Goal: Information Seeking & Learning: Find specific fact

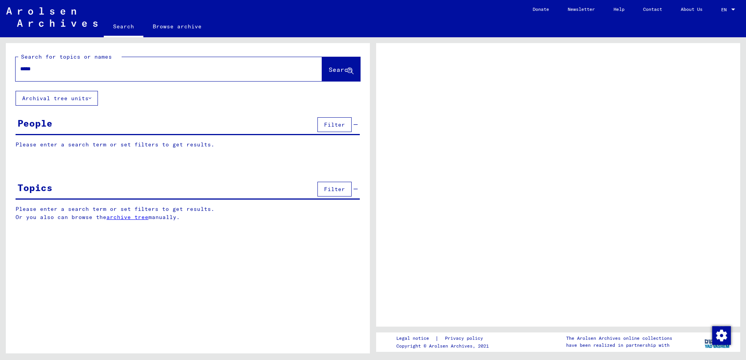
type input "*****"
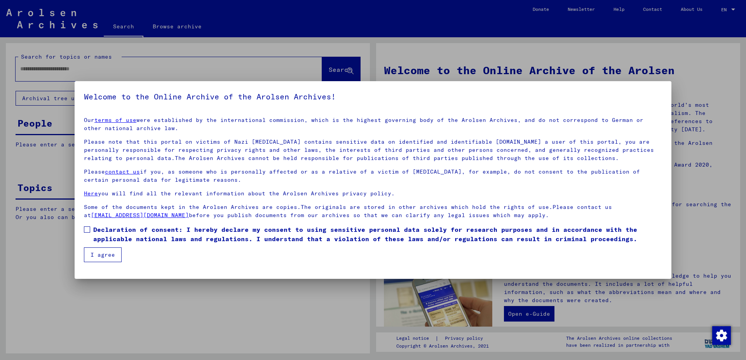
click at [87, 228] on span at bounding box center [87, 229] width 6 height 6
click at [88, 261] on button "I agree" at bounding box center [103, 254] width 38 height 15
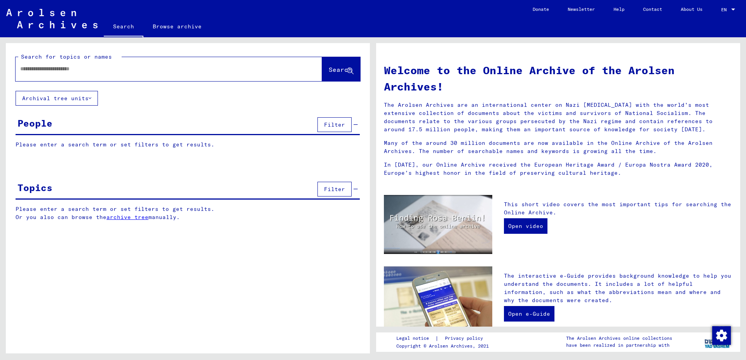
click at [98, 62] on div at bounding box center [157, 68] width 283 height 17
click at [101, 70] on input "text" at bounding box center [159, 69] width 278 height 8
type input "*****"
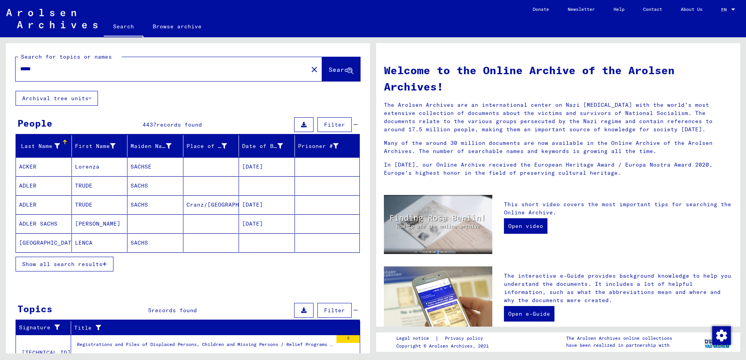
click at [37, 142] on div "Last Name" at bounding box center [45, 146] width 52 height 12
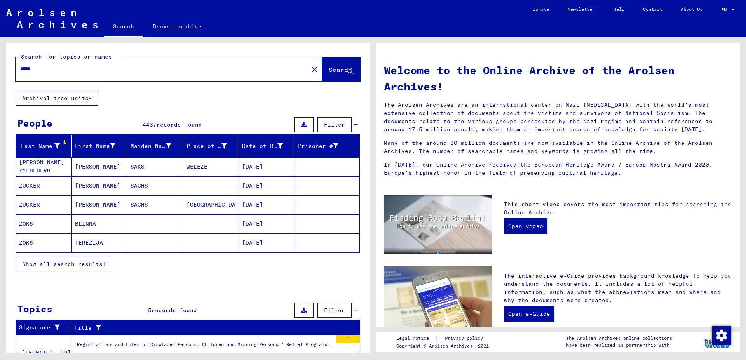
click at [81, 266] on span "Show all search results" at bounding box center [62, 264] width 80 height 7
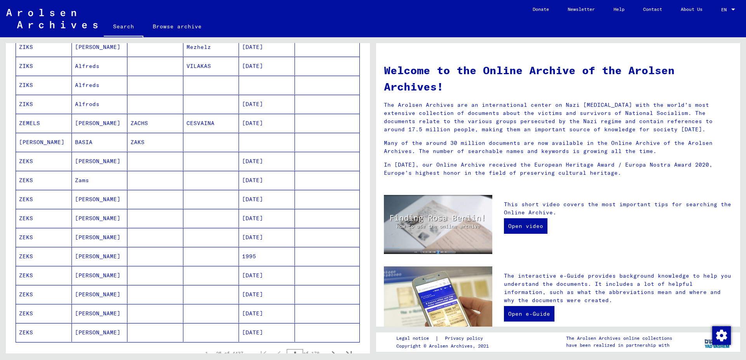
scroll to position [377, 0]
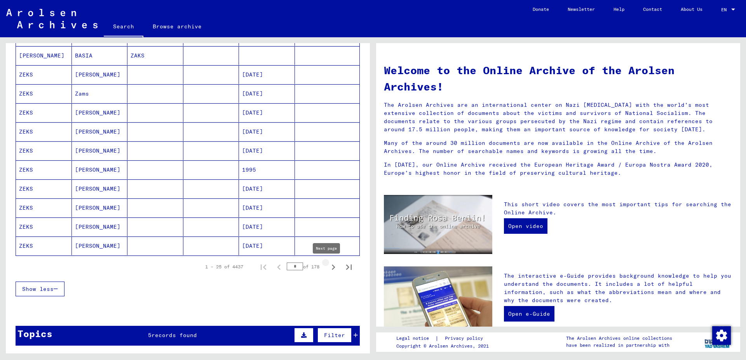
click at [328, 267] on icon "Next page" at bounding box center [333, 267] width 11 height 11
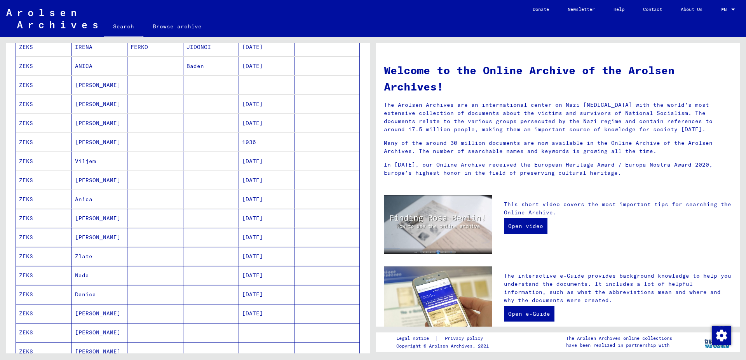
scroll to position [335, 0]
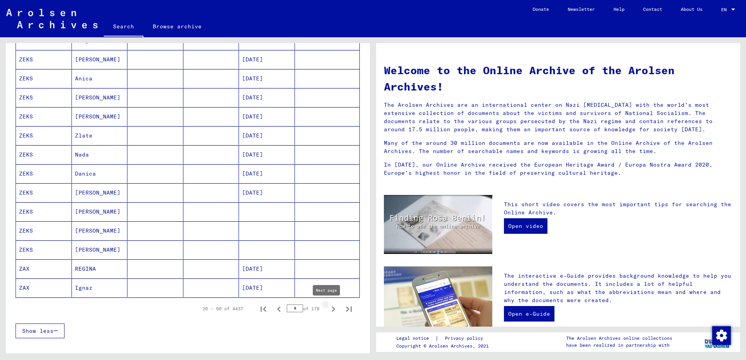
click at [332, 308] on icon "Next page" at bounding box center [333, 308] width 3 height 5
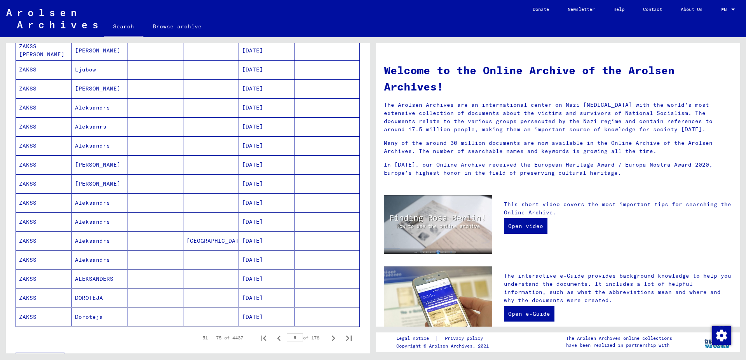
scroll to position [419, 0]
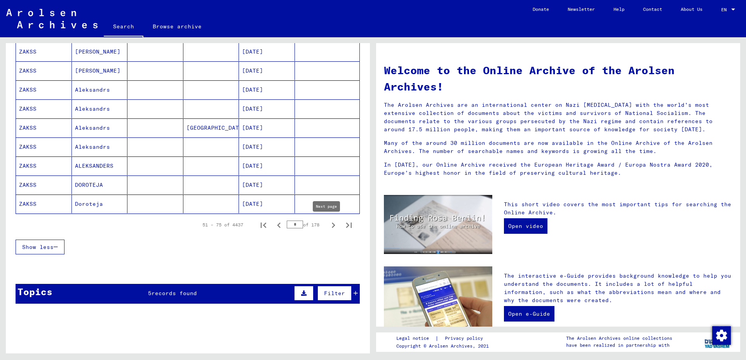
click at [328, 224] on icon "Next page" at bounding box center [333, 225] width 11 height 11
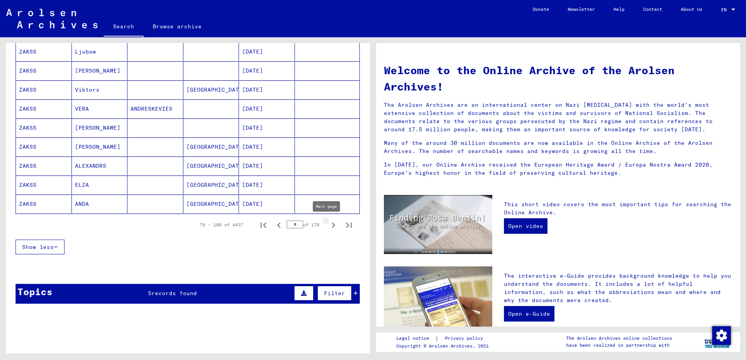
click at [328, 225] on icon "Next page" at bounding box center [333, 225] width 11 height 11
type input "*"
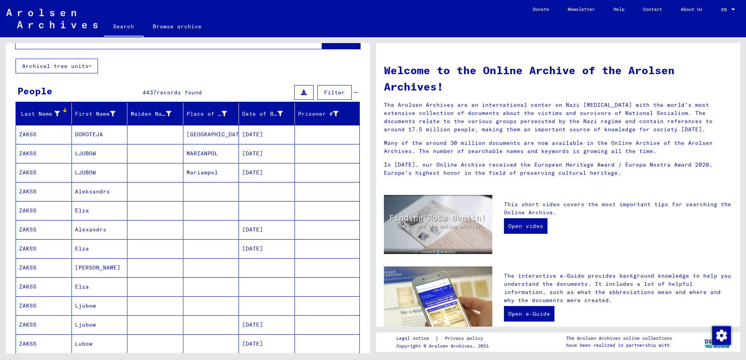
scroll to position [0, 0]
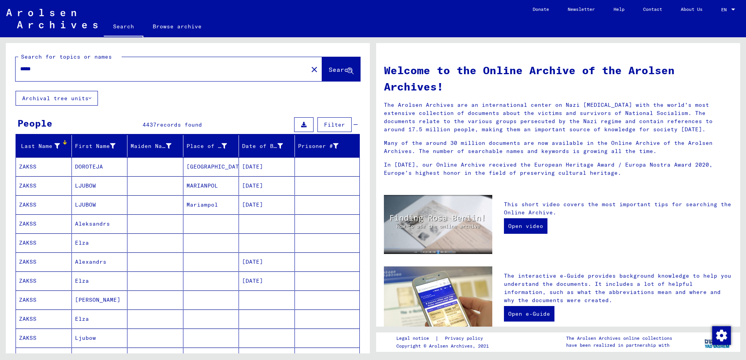
click at [93, 232] on mat-cell "Aleksandrs" at bounding box center [100, 223] width 56 height 19
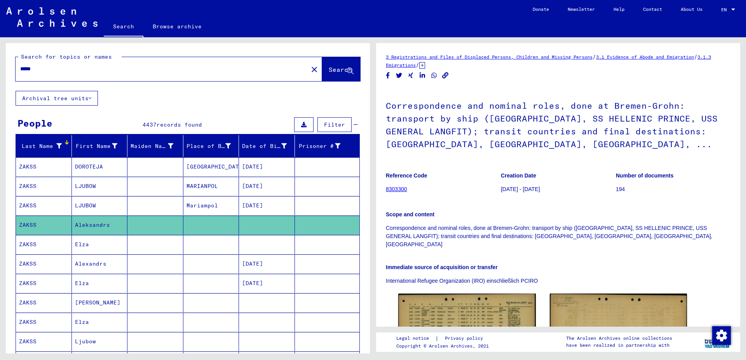
drag, startPoint x: 37, startPoint y: 71, endPoint x: 0, endPoint y: 69, distance: 37.3
click at [20, 69] on input "*****" at bounding box center [161, 69] width 283 height 8
type input "*****"
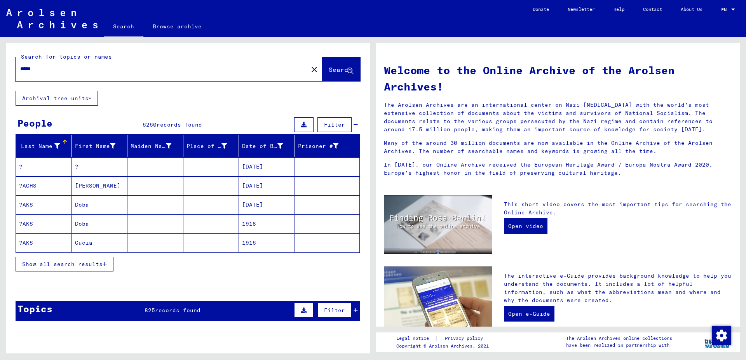
click at [63, 259] on button "Show all search results" at bounding box center [65, 264] width 98 height 15
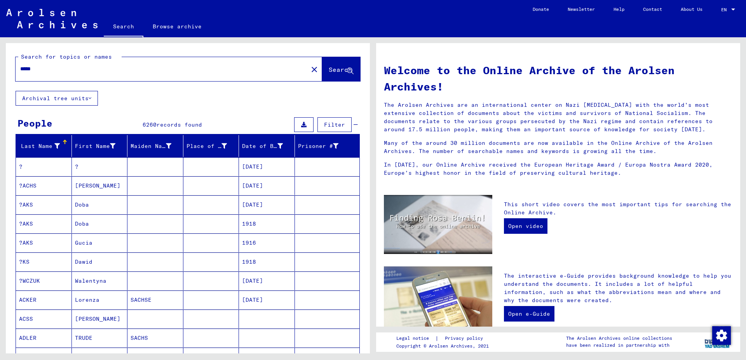
click at [42, 141] on div "Last Name" at bounding box center [45, 146] width 52 height 12
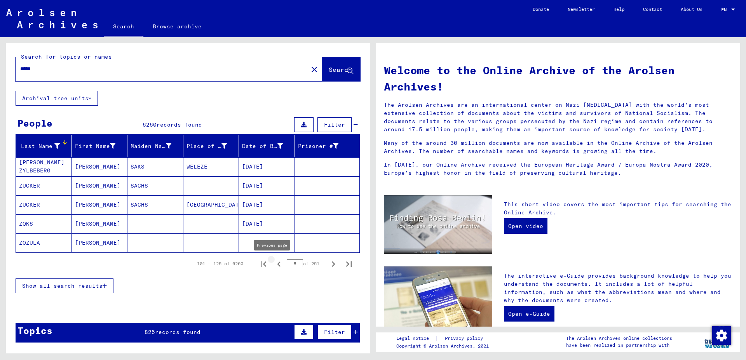
click at [274, 265] on icon "Previous page" at bounding box center [278, 264] width 11 height 11
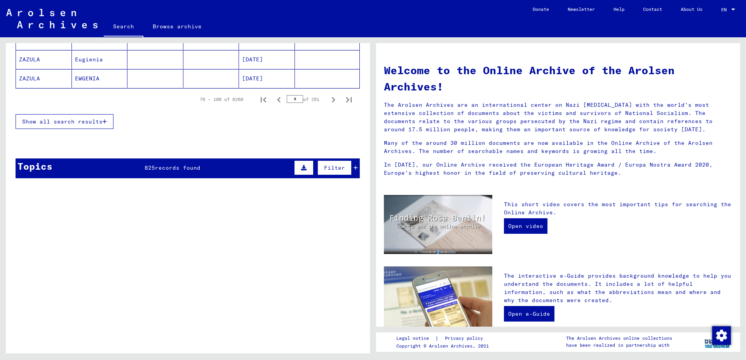
scroll to position [579, 0]
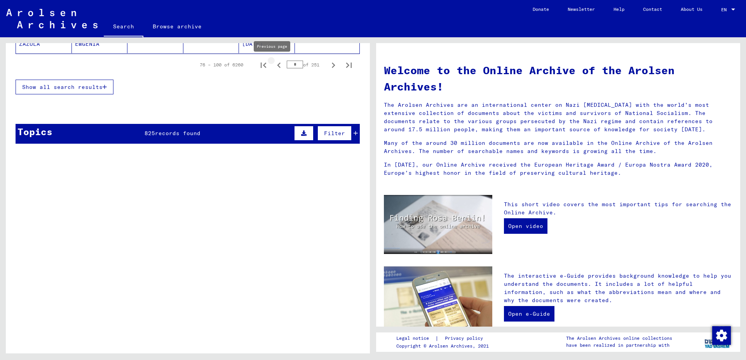
click at [274, 68] on icon "Previous page" at bounding box center [278, 65] width 11 height 11
type input "*"
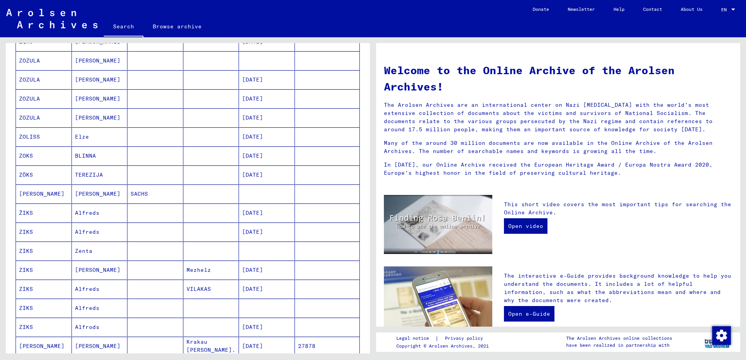
scroll to position [118, 0]
